Goal: Information Seeking & Learning: Learn about a topic

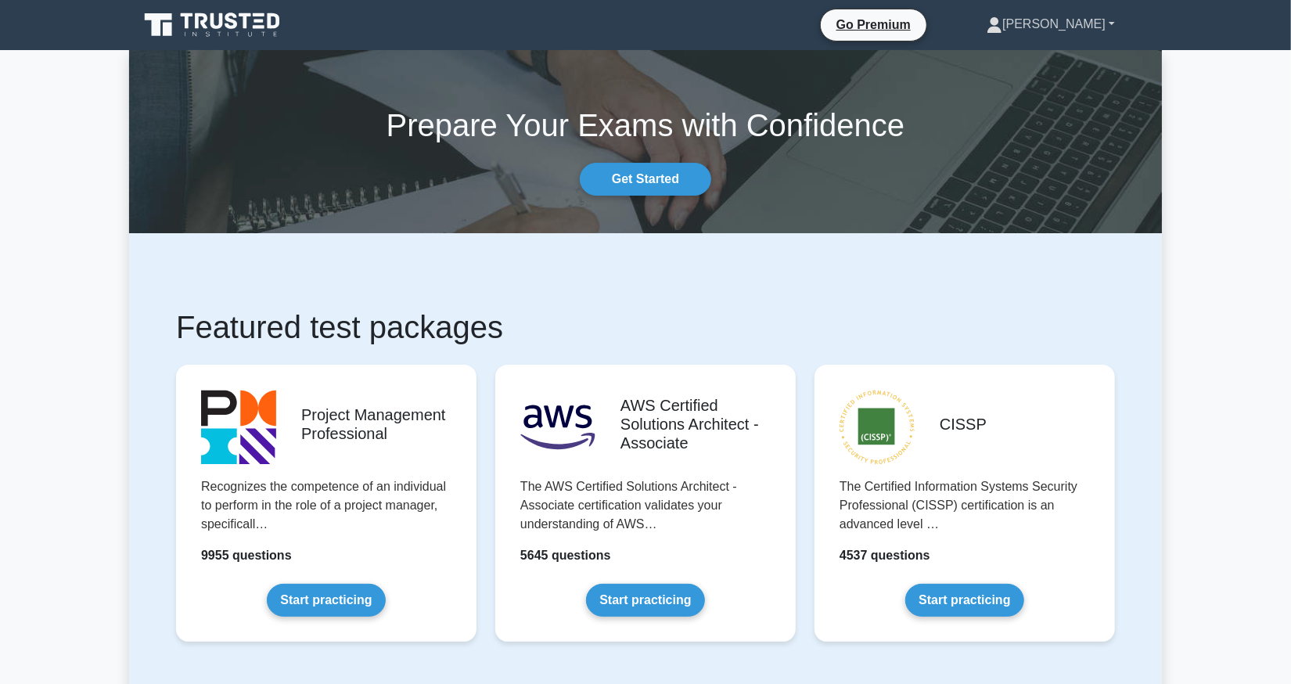
drag, startPoint x: 375, startPoint y: 0, endPoint x: 1097, endPoint y: 27, distance: 721.7
click at [1097, 27] on link "[PERSON_NAME]" at bounding box center [1050, 24] width 203 height 31
click at [1061, 56] on link "Profile" at bounding box center [1012, 60] width 124 height 25
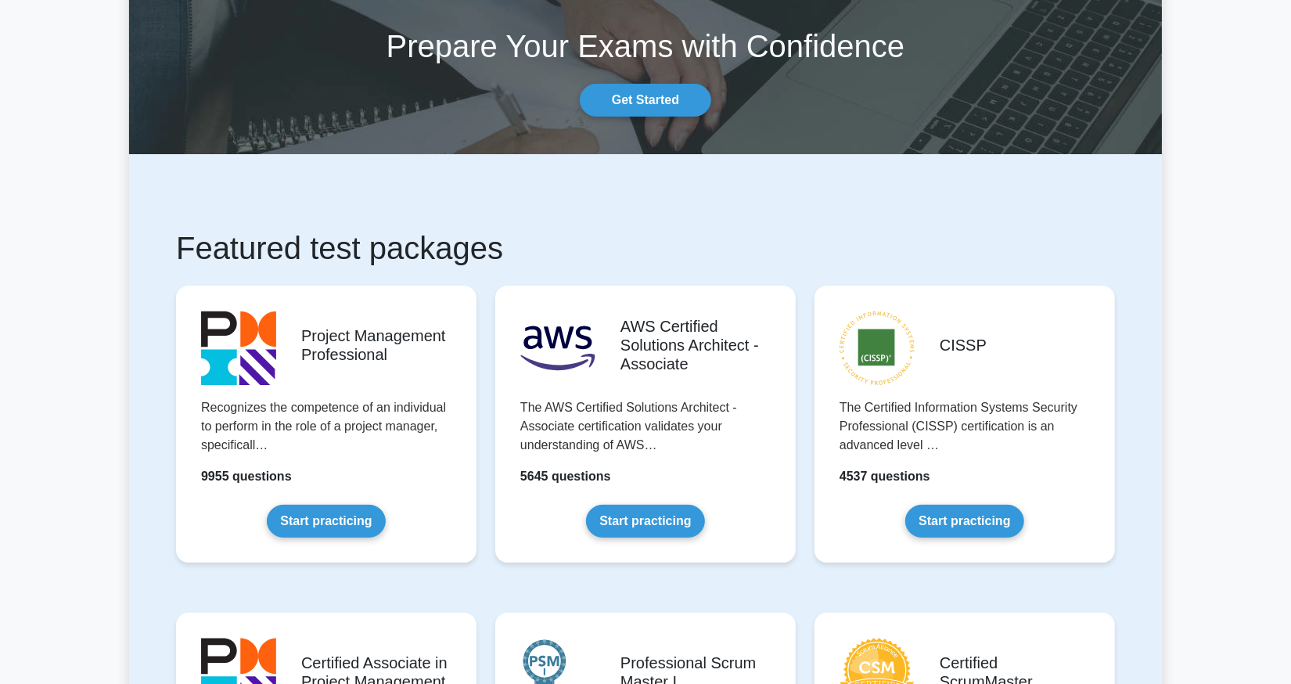
scroll to position [156, 0]
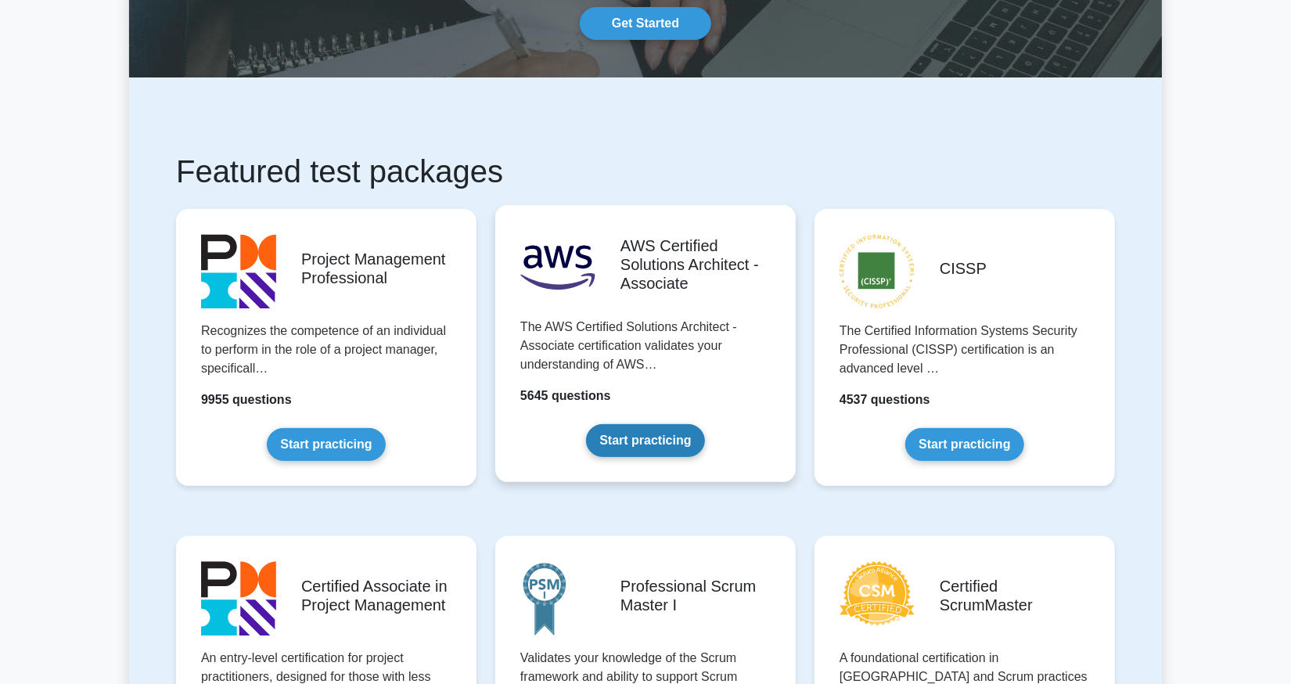
click at [637, 441] on link "Start practicing" at bounding box center [645, 440] width 118 height 33
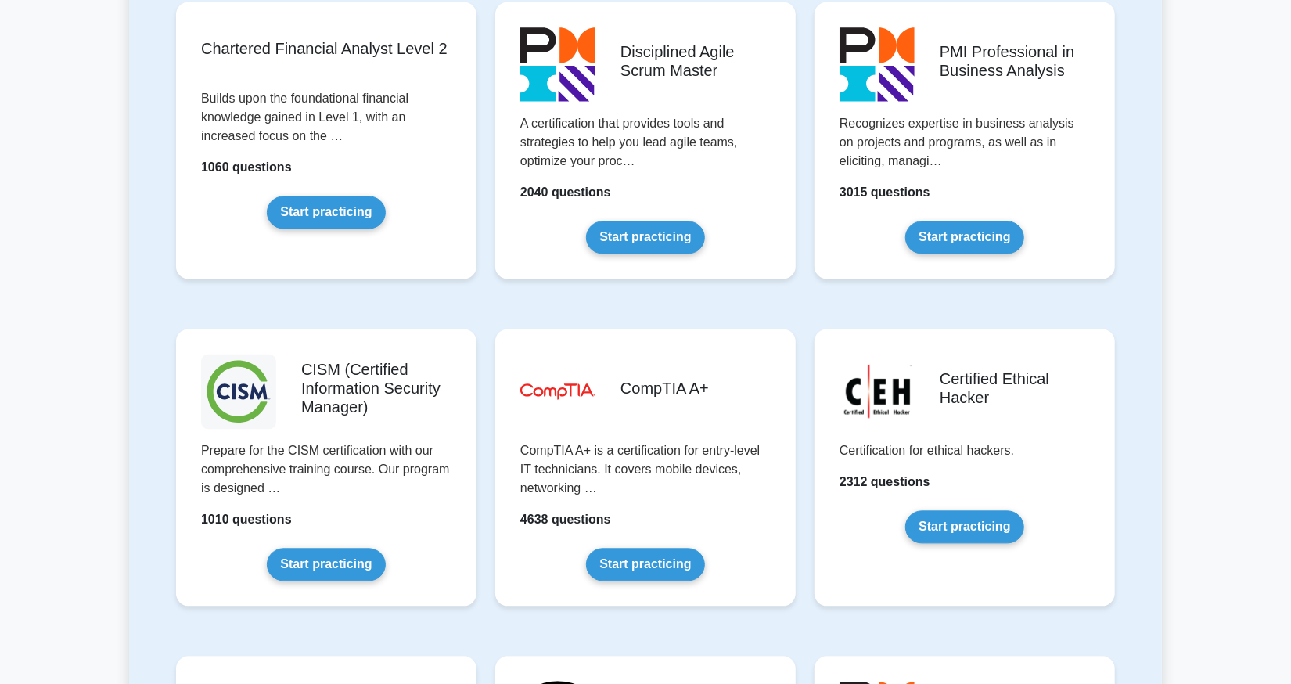
scroll to position [2033, 0]
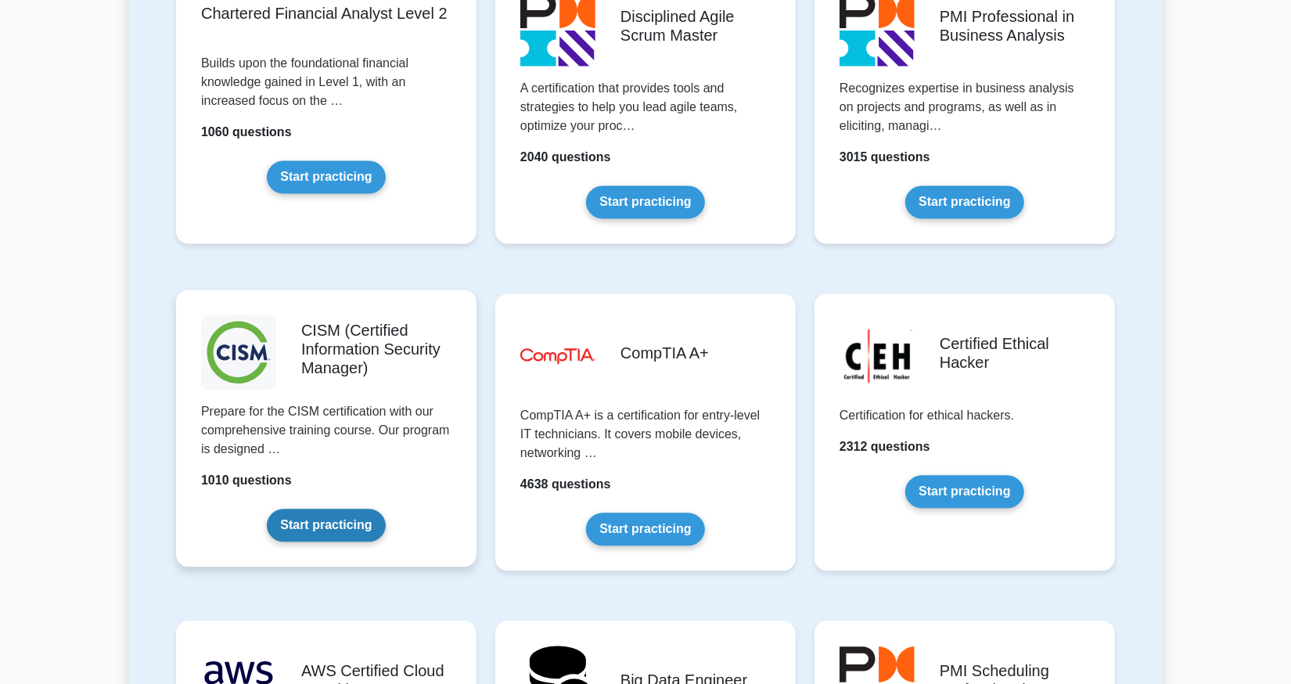
click at [327, 526] on link "Start practicing" at bounding box center [326, 524] width 118 height 33
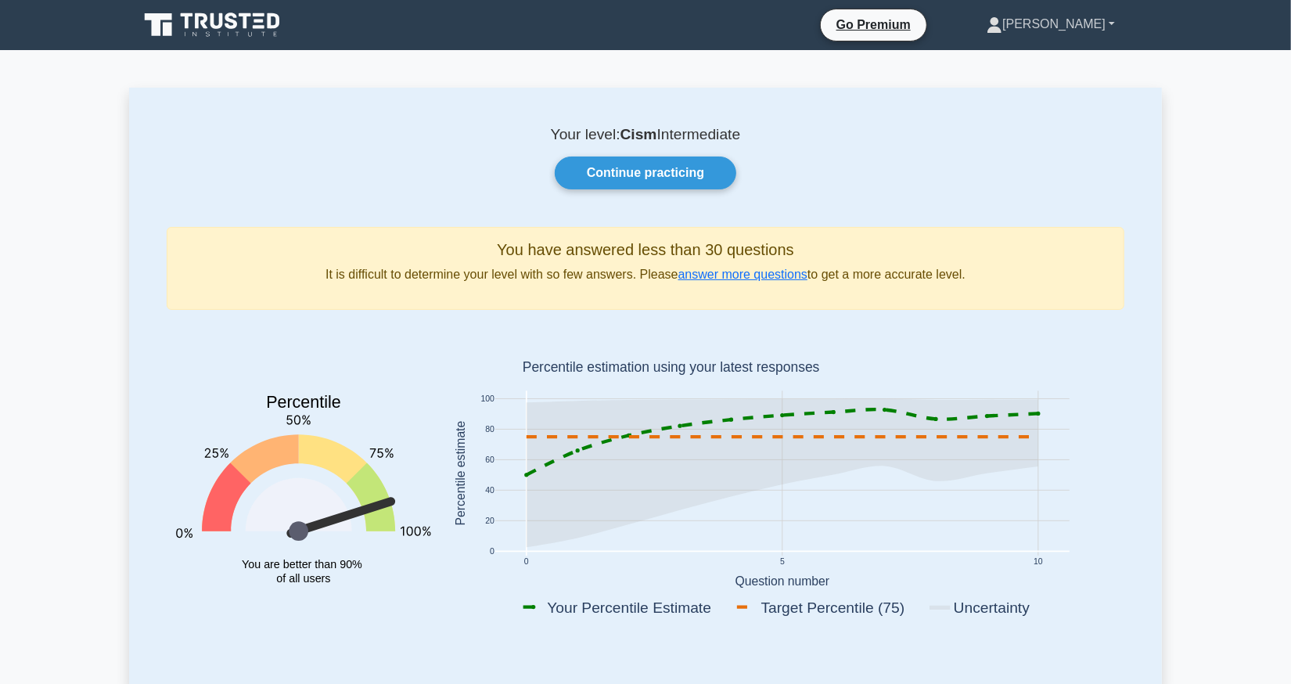
click at [1083, 29] on link "[PERSON_NAME]" at bounding box center [1050, 24] width 203 height 31
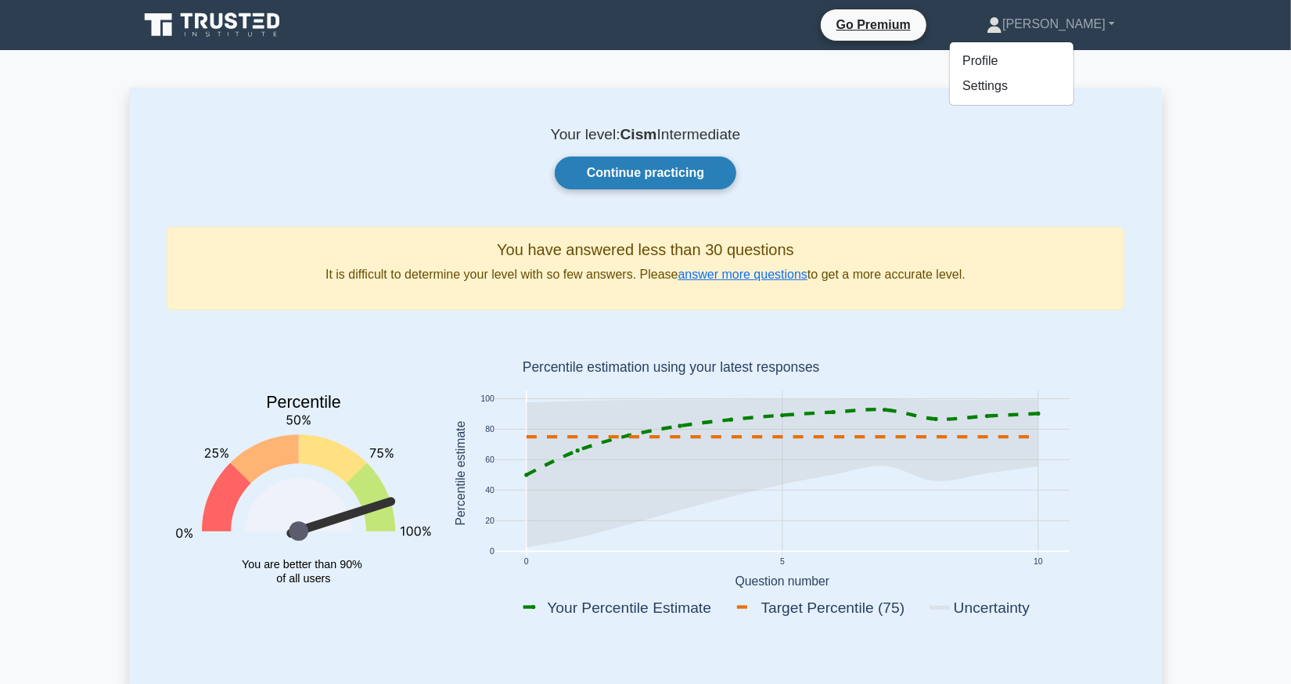
click at [655, 174] on link "Continue practicing" at bounding box center [645, 172] width 181 height 33
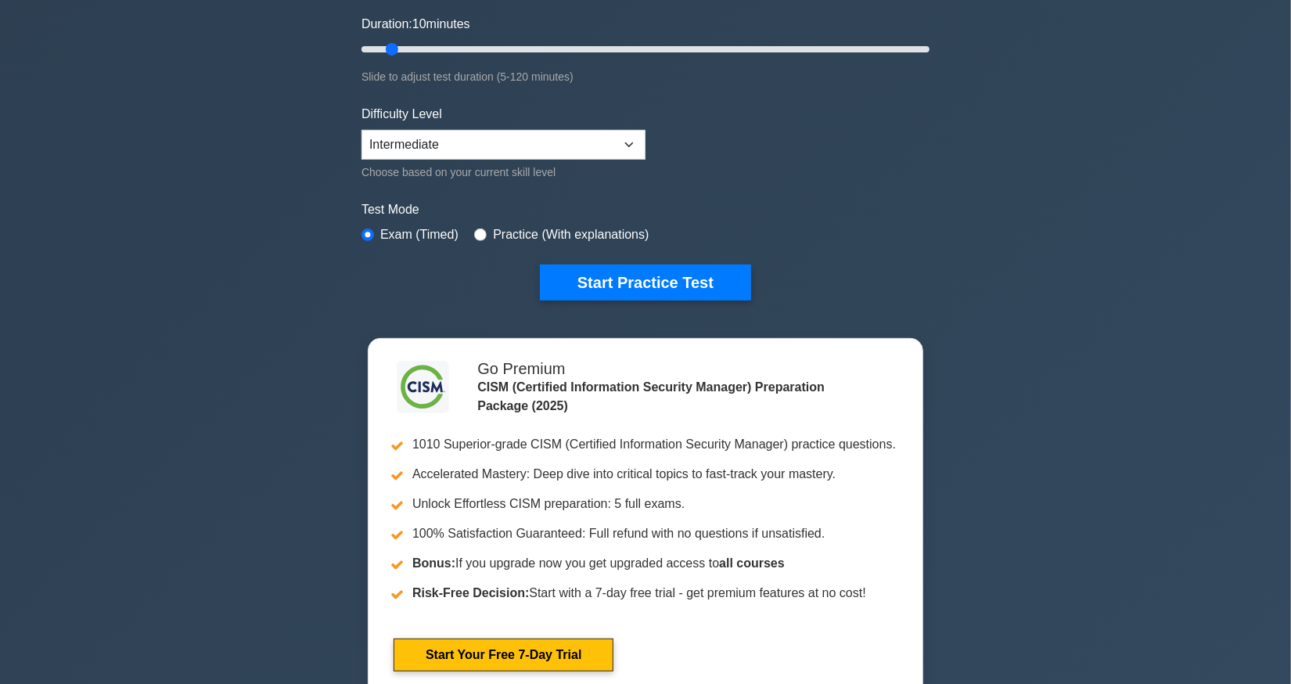
scroll to position [312, 0]
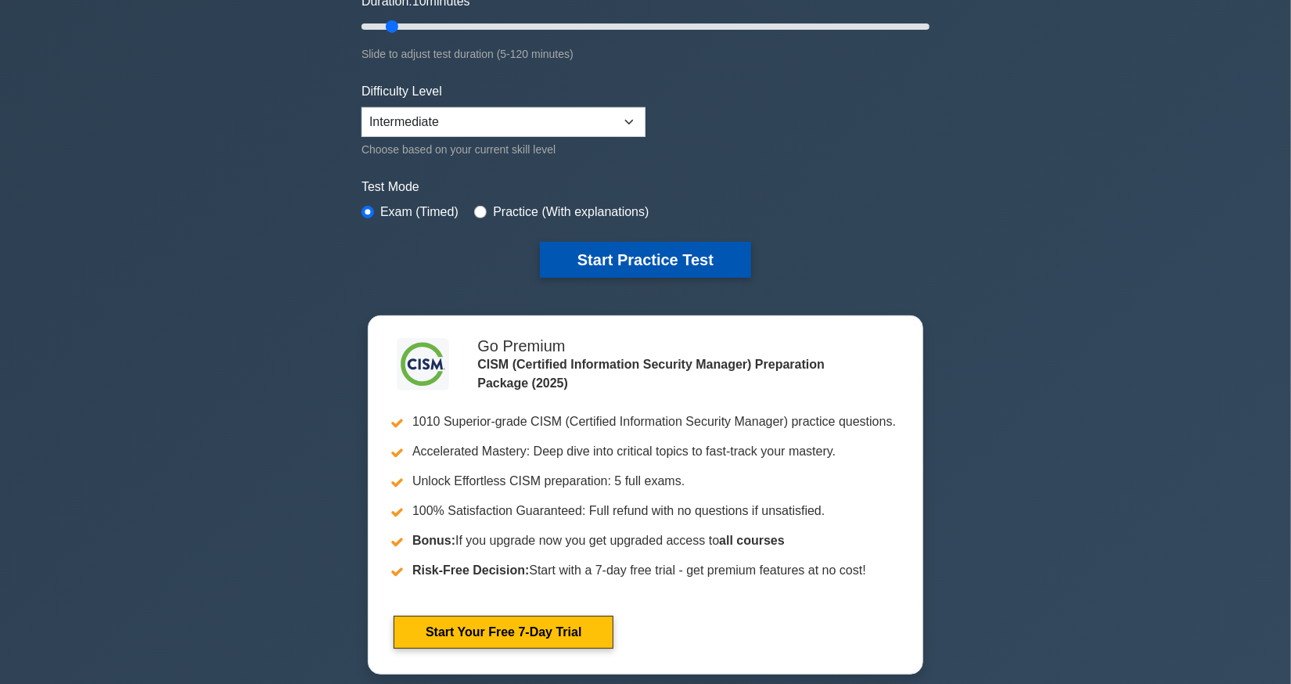
click at [656, 266] on button "Start Practice Test" at bounding box center [645, 260] width 211 height 36
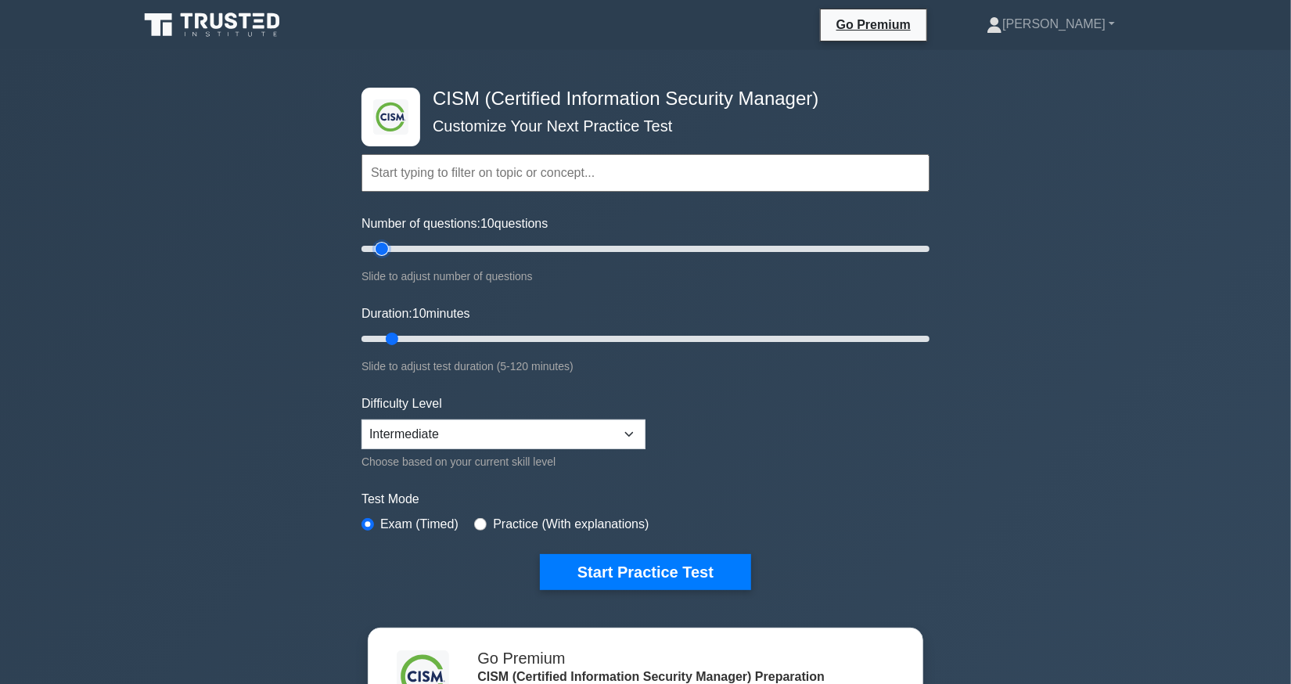
click at [386, 248] on input "Number of questions: 10 questions" at bounding box center [645, 248] width 568 height 19
drag, startPoint x: 385, startPoint y: 248, endPoint x: 413, endPoint y: 251, distance: 28.3
type input "20"
click at [413, 251] on input "Number of questions: 20 questions" at bounding box center [645, 248] width 568 height 19
drag, startPoint x: 392, startPoint y: 337, endPoint x: 479, endPoint y: 339, distance: 86.9
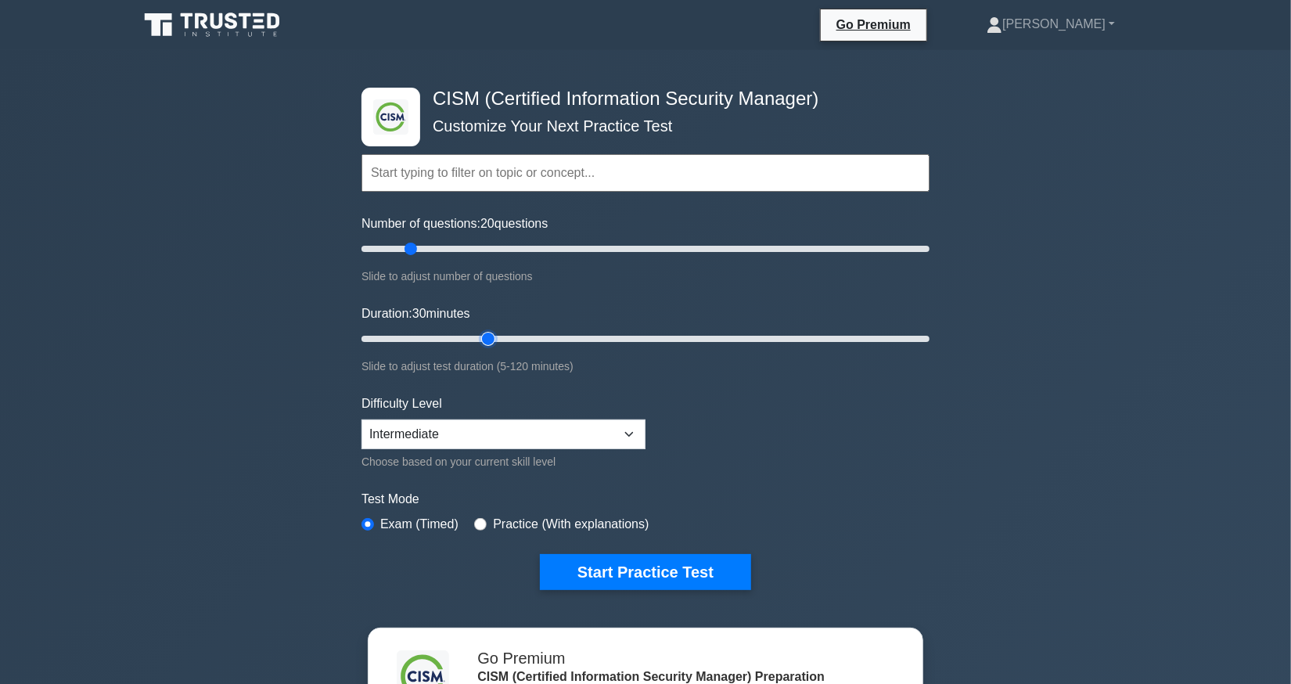
type input "30"
click at [479, 339] on input "Duration: 30 minutes" at bounding box center [645, 338] width 568 height 19
click at [630, 430] on select "Beginner Intermediate Expert" at bounding box center [503, 434] width 284 height 30
select select "expert"
click at [361, 419] on select "Beginner Intermediate Expert" at bounding box center [503, 434] width 284 height 30
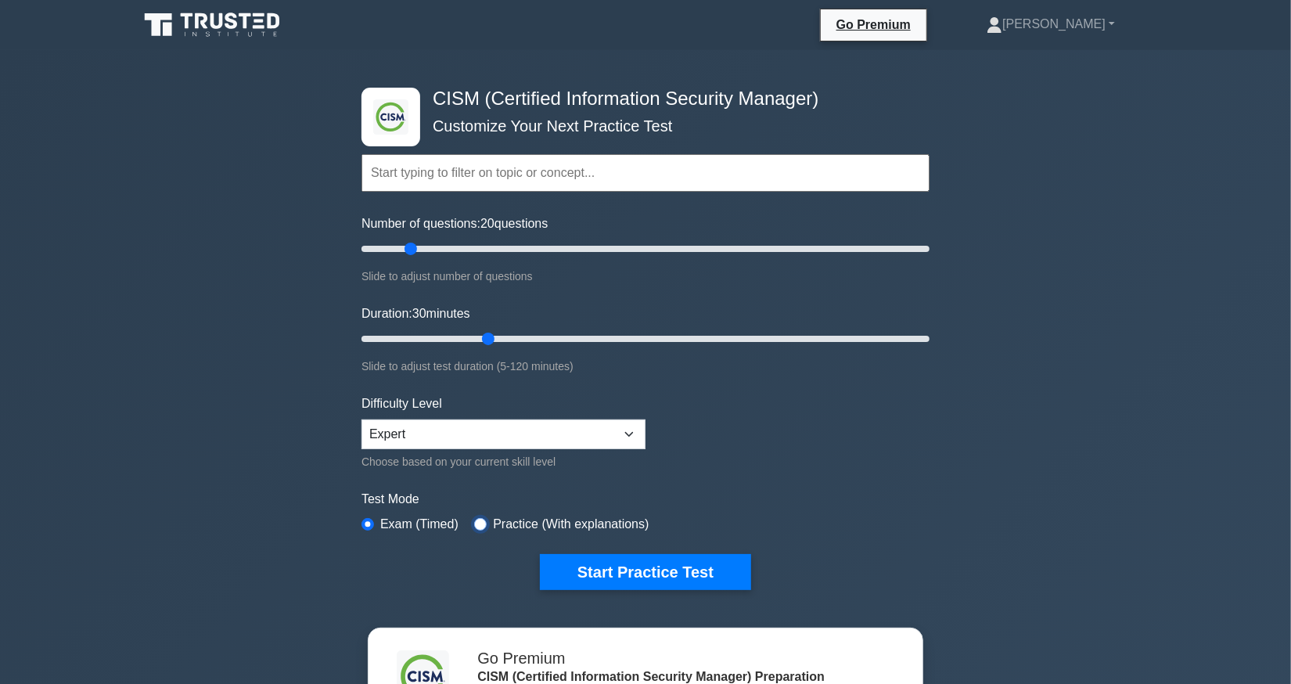
click at [482, 523] on input "radio" at bounding box center [480, 524] width 13 height 13
radio input "true"
click at [648, 566] on button "Start Practice Test" at bounding box center [645, 572] width 211 height 36
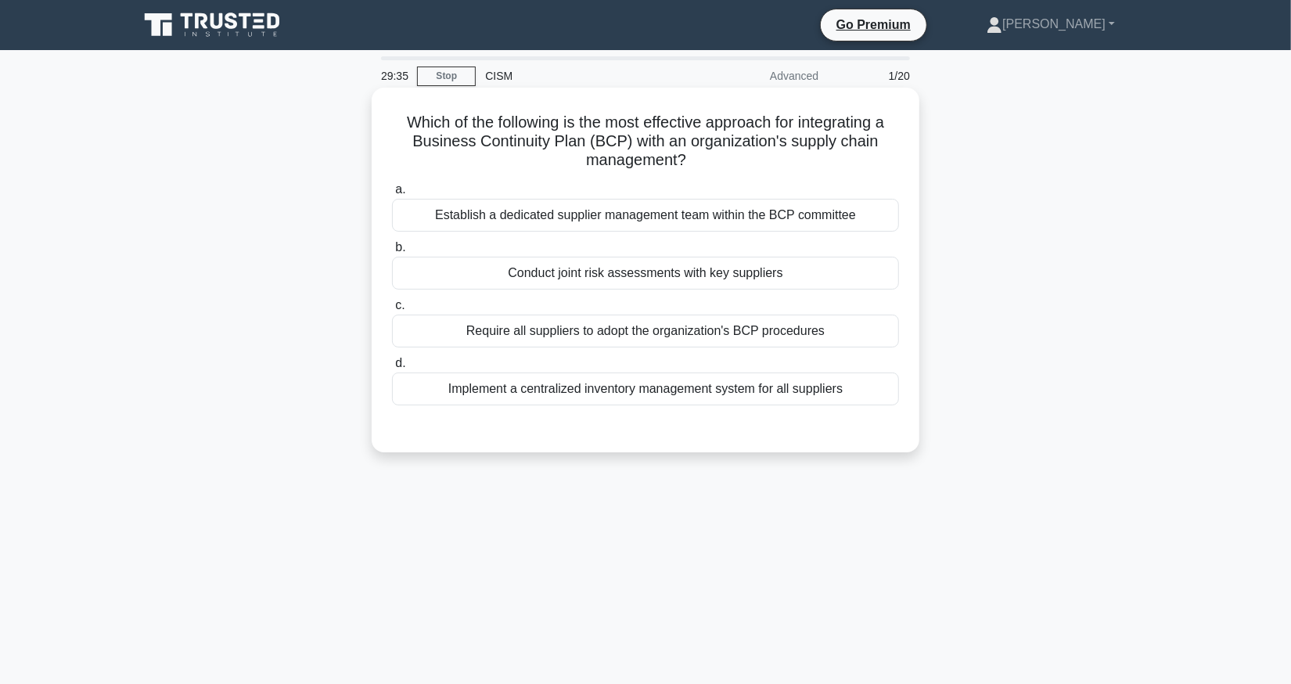
click at [648, 393] on div "Implement a centralized inventory management system for all suppliers" at bounding box center [645, 388] width 507 height 33
click at [392, 368] on input "d. Implement a centralized inventory management system for all suppliers" at bounding box center [392, 363] width 0 height 10
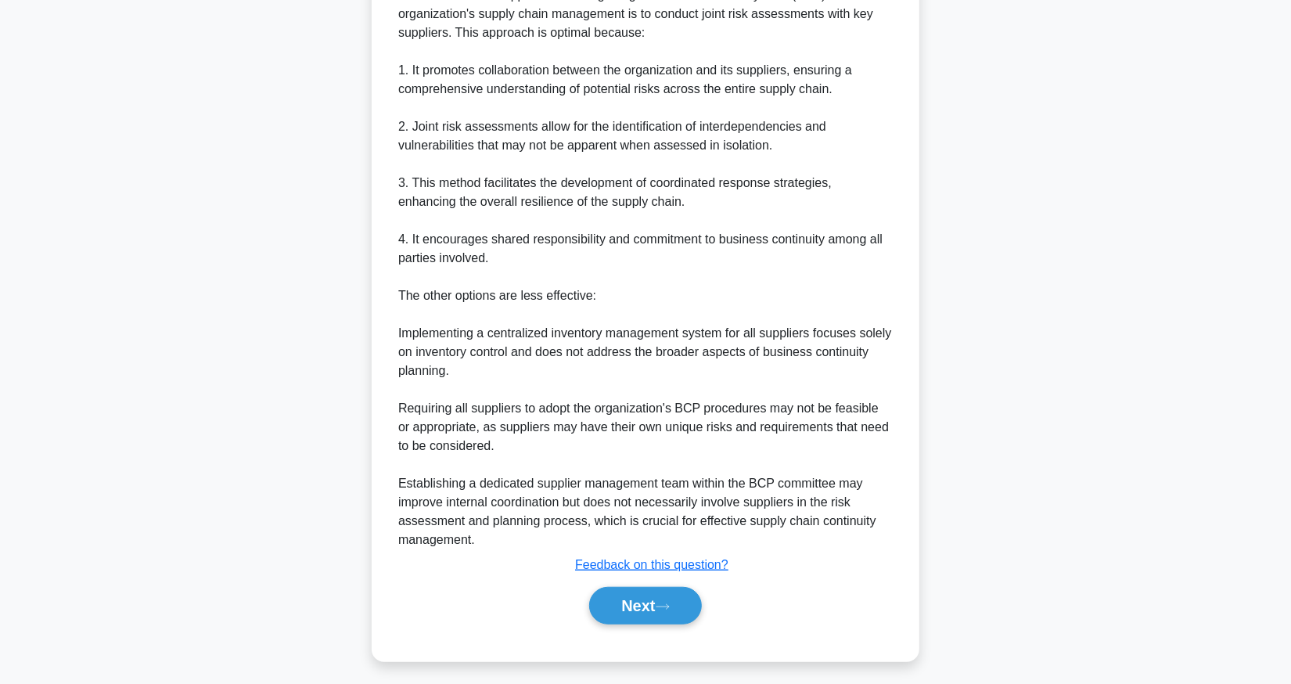
scroll to position [488, 0]
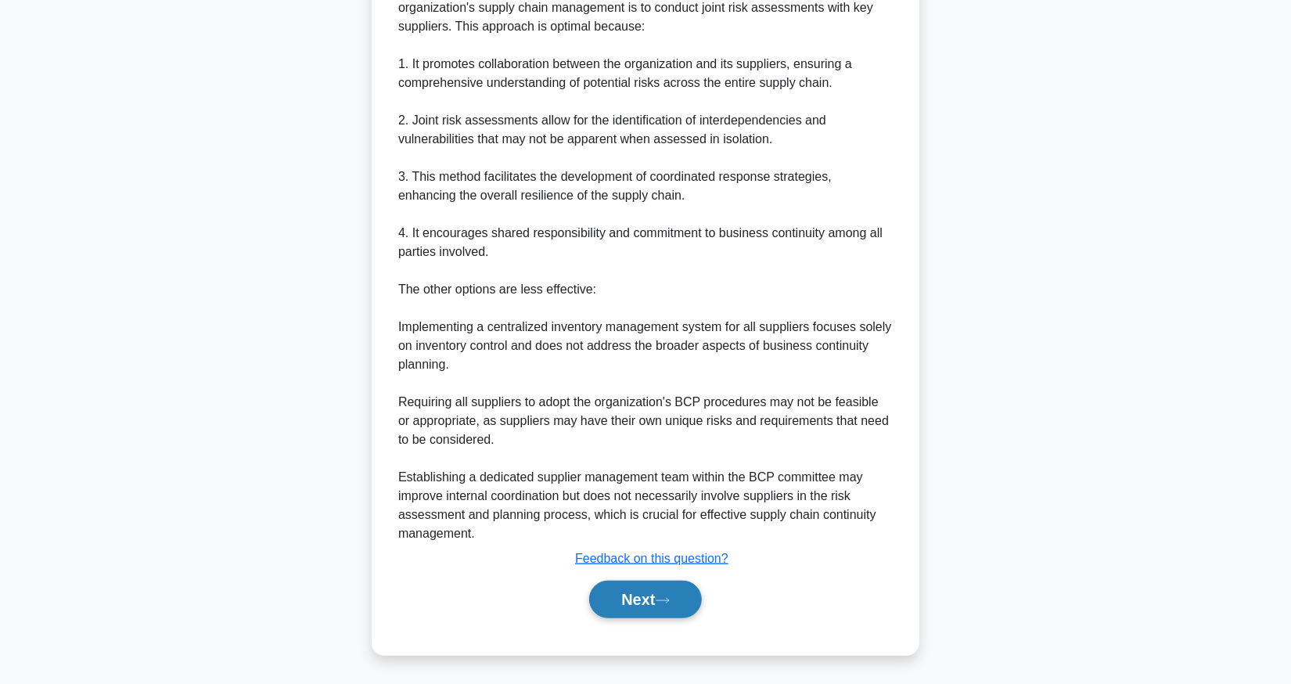
click at [637, 603] on button "Next" at bounding box center [645, 599] width 112 height 38
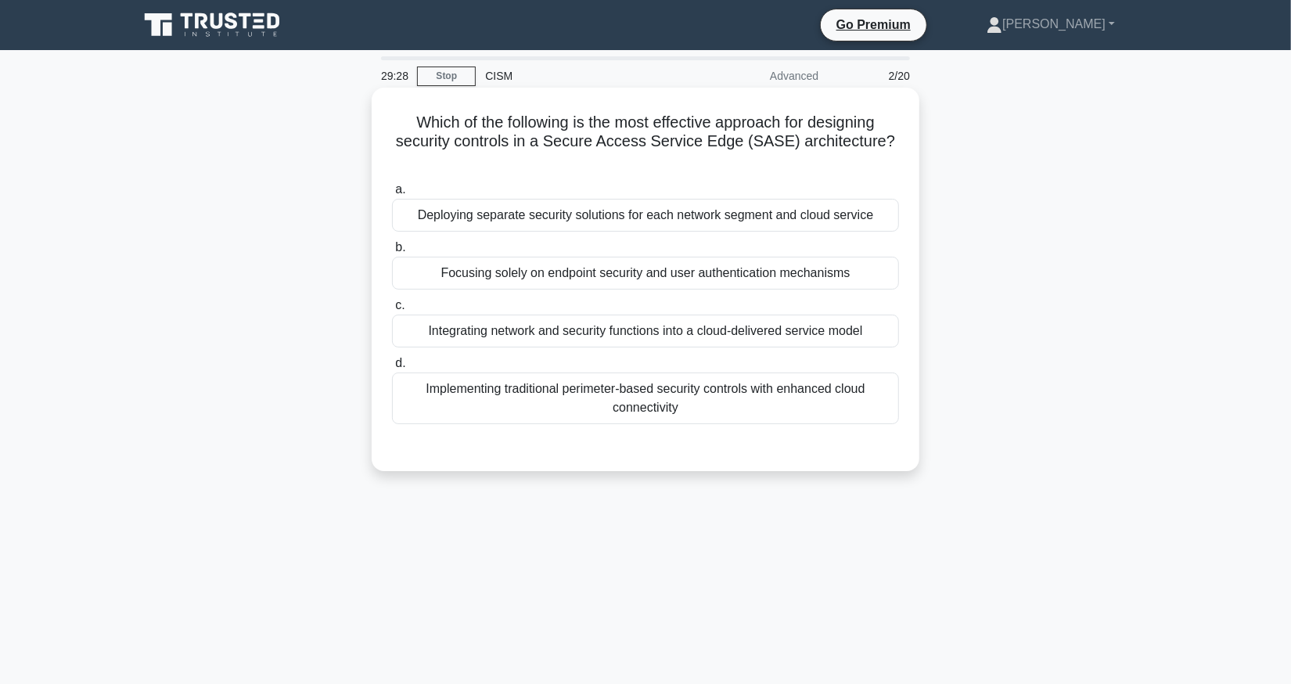
scroll to position [0, 0]
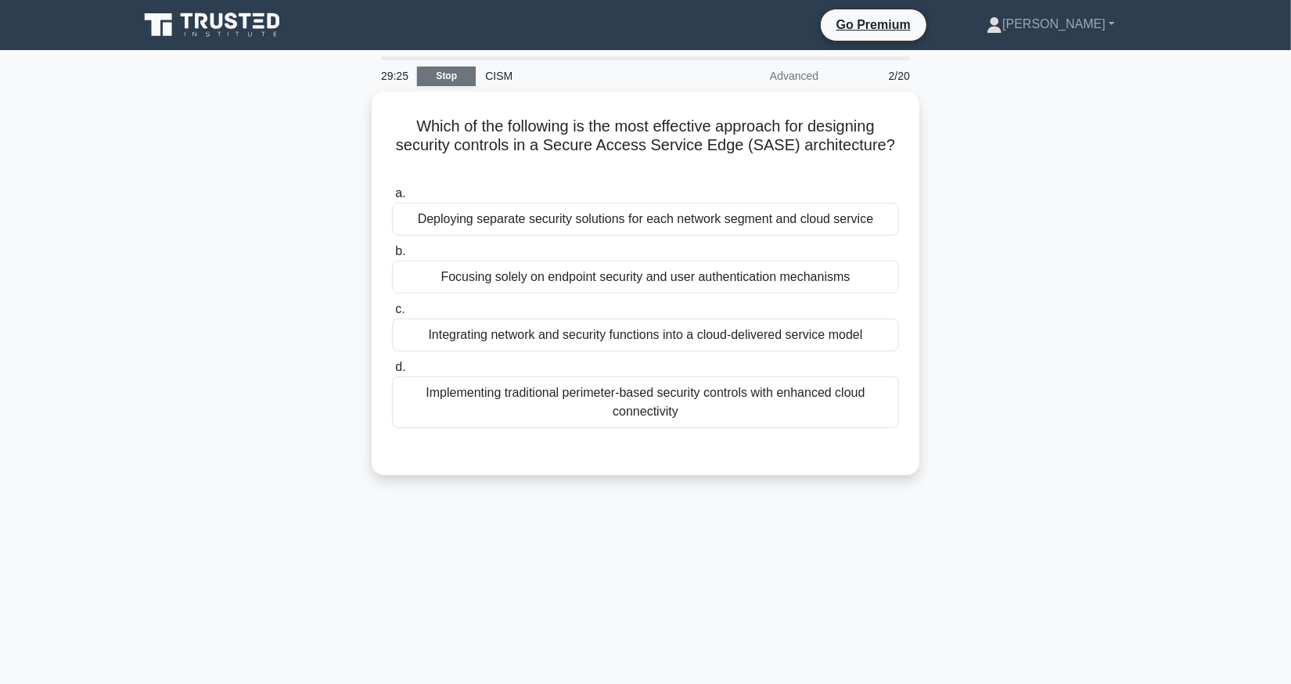
click at [436, 77] on link "Stop" at bounding box center [446, 76] width 59 height 20
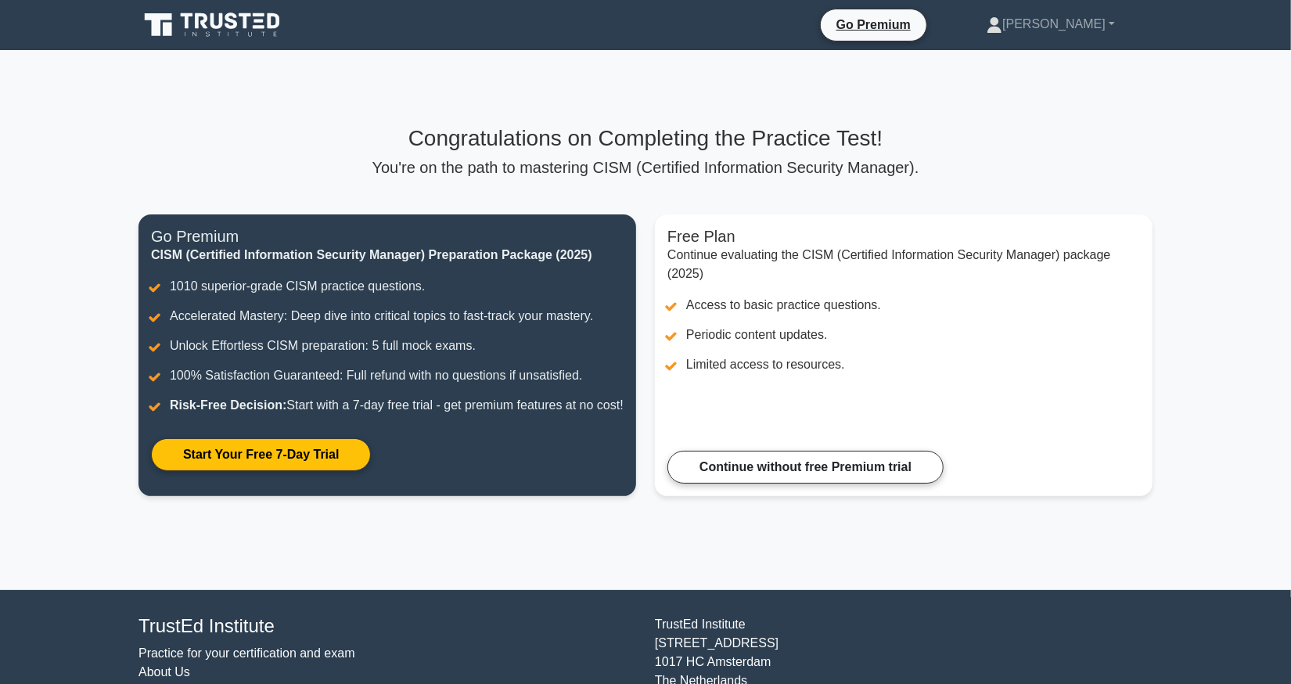
scroll to position [78, 0]
